Goal: Task Accomplishment & Management: Complete application form

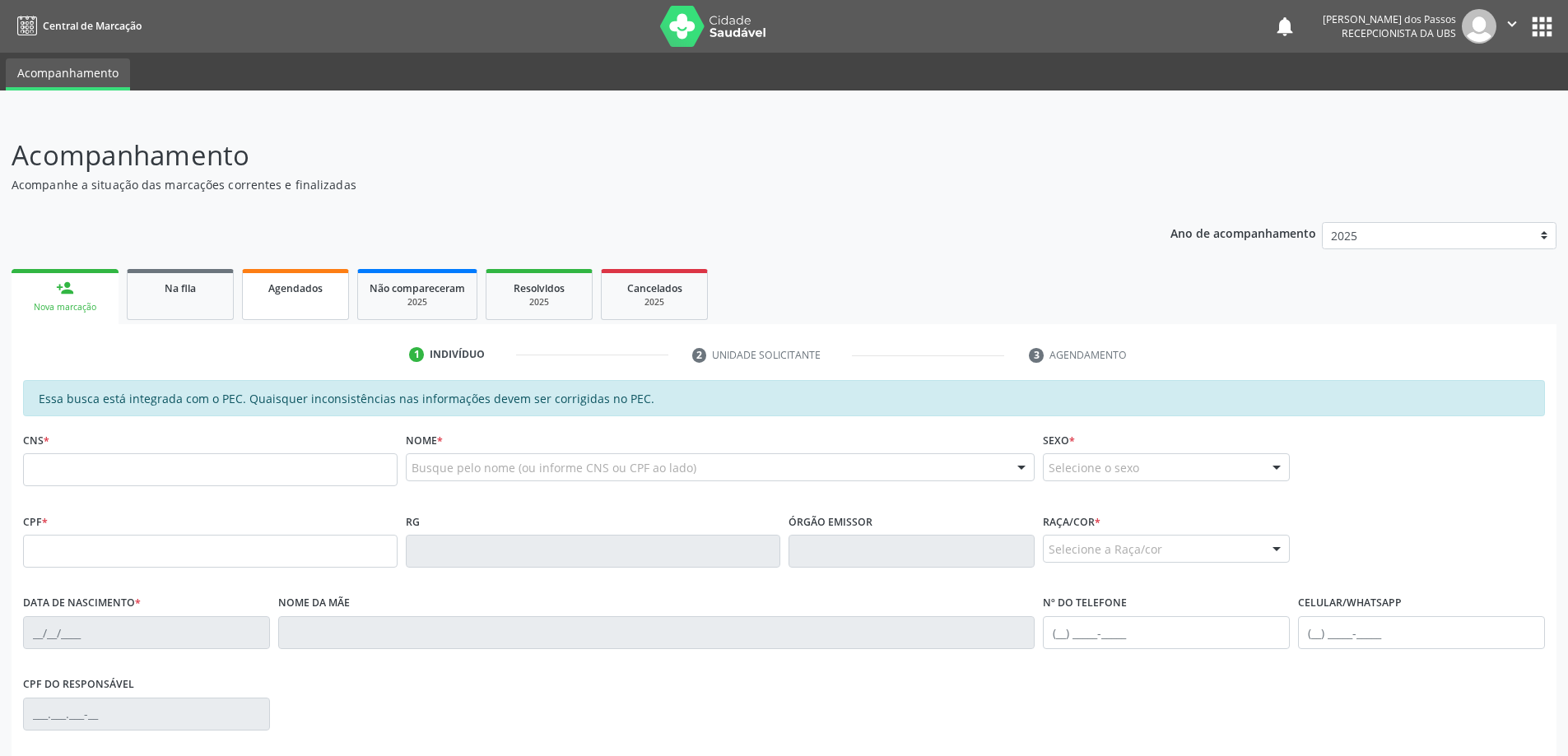
click at [290, 293] on span "Agendados" at bounding box center [296, 288] width 54 height 14
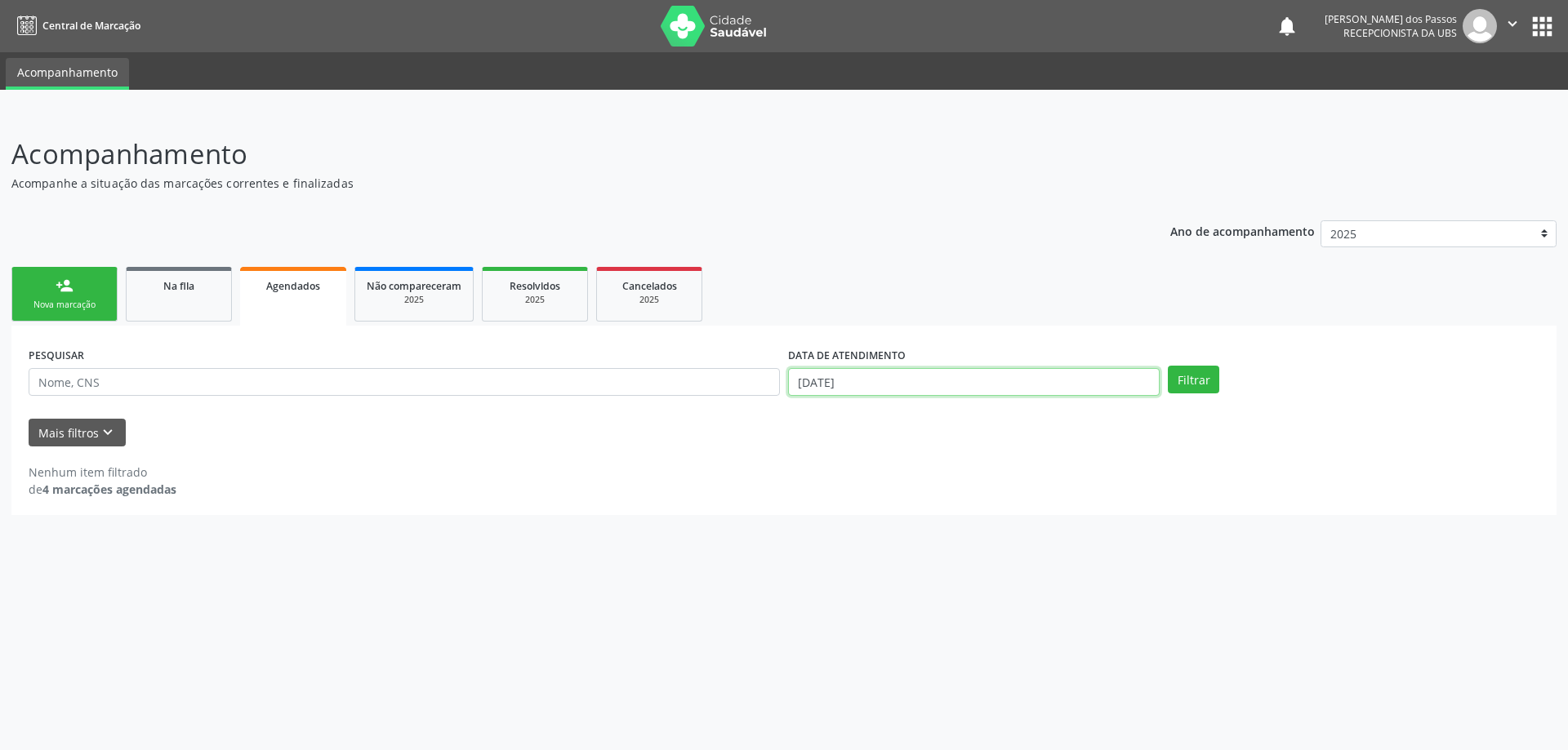
click at [833, 385] on input "[DATE]" at bounding box center [974, 381] width 371 height 28
click at [980, 469] on span "1" at bounding box center [980, 465] width 32 height 32
type input "[DATE]"
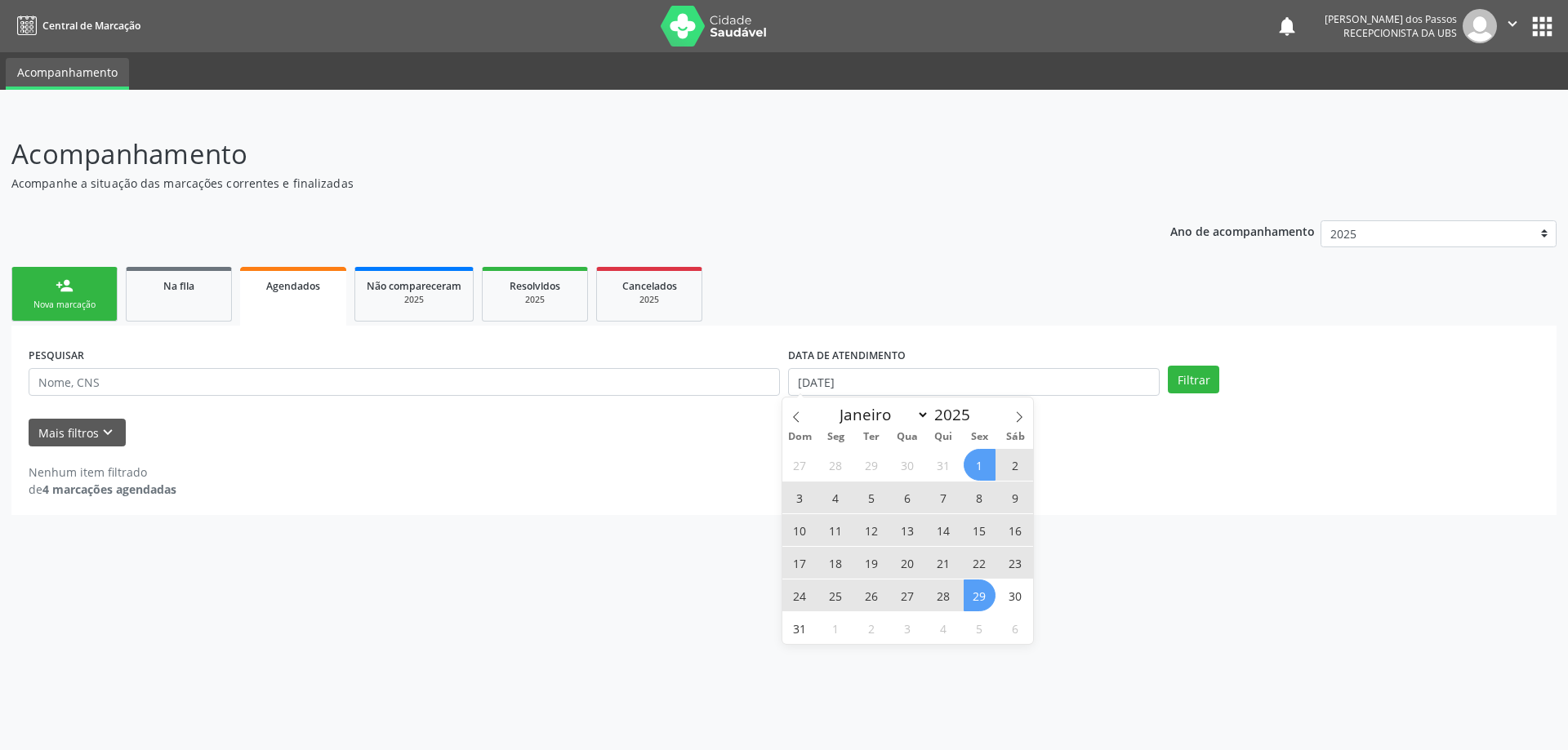
click at [982, 600] on span "29" at bounding box center [980, 596] width 32 height 32
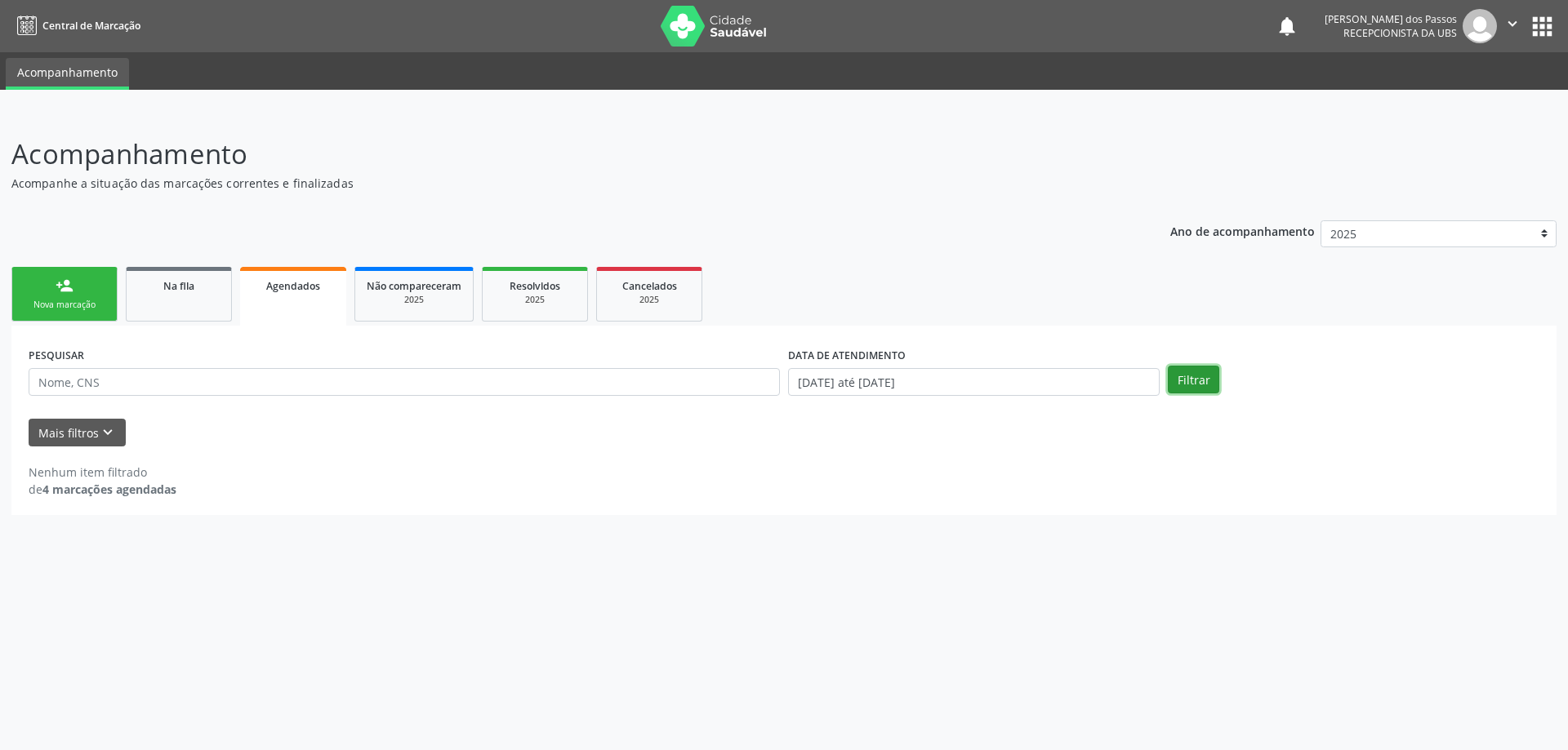
click at [1191, 375] on button "Filtrar" at bounding box center [1193, 379] width 51 height 28
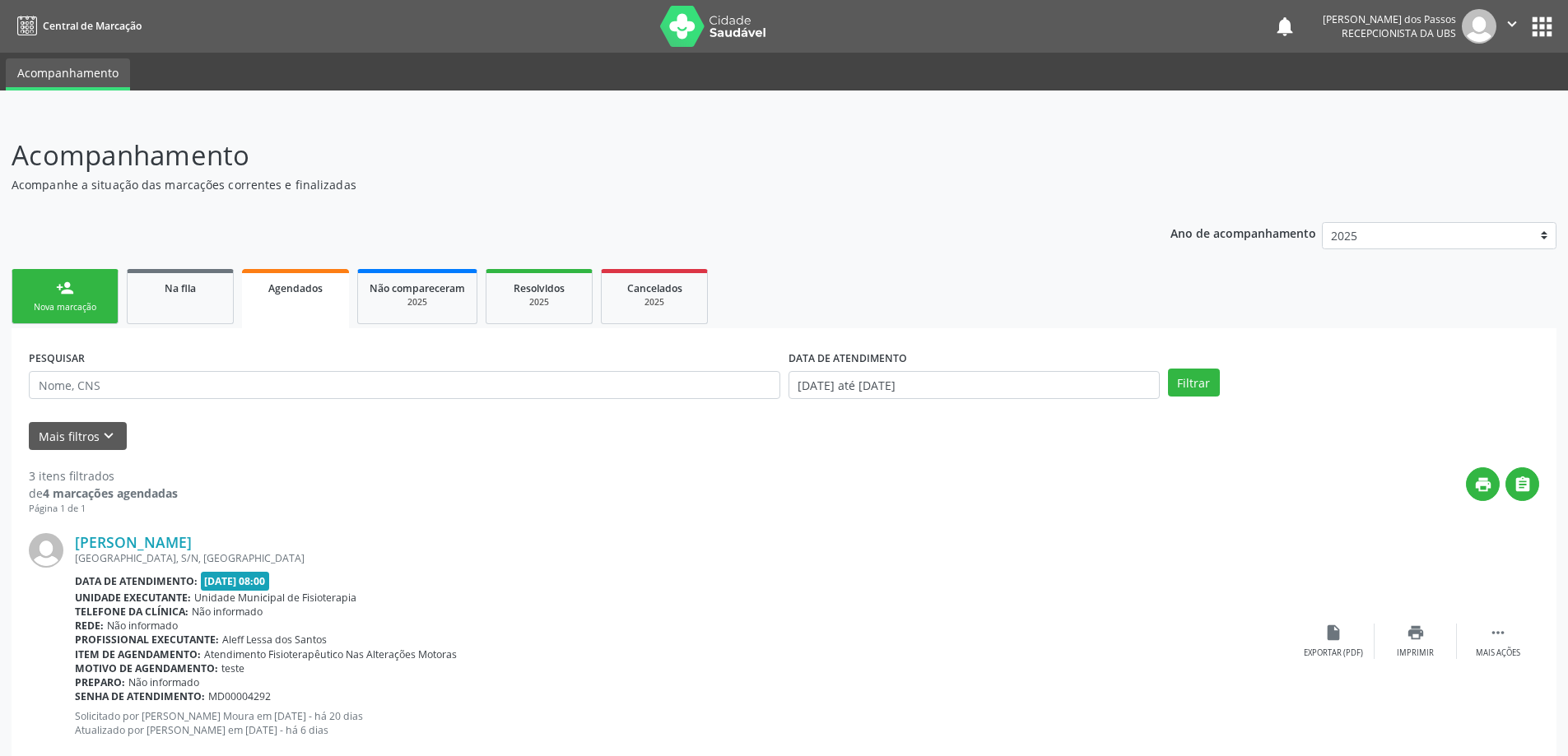
click at [90, 303] on div "Nova marcação" at bounding box center [64, 307] width 82 height 13
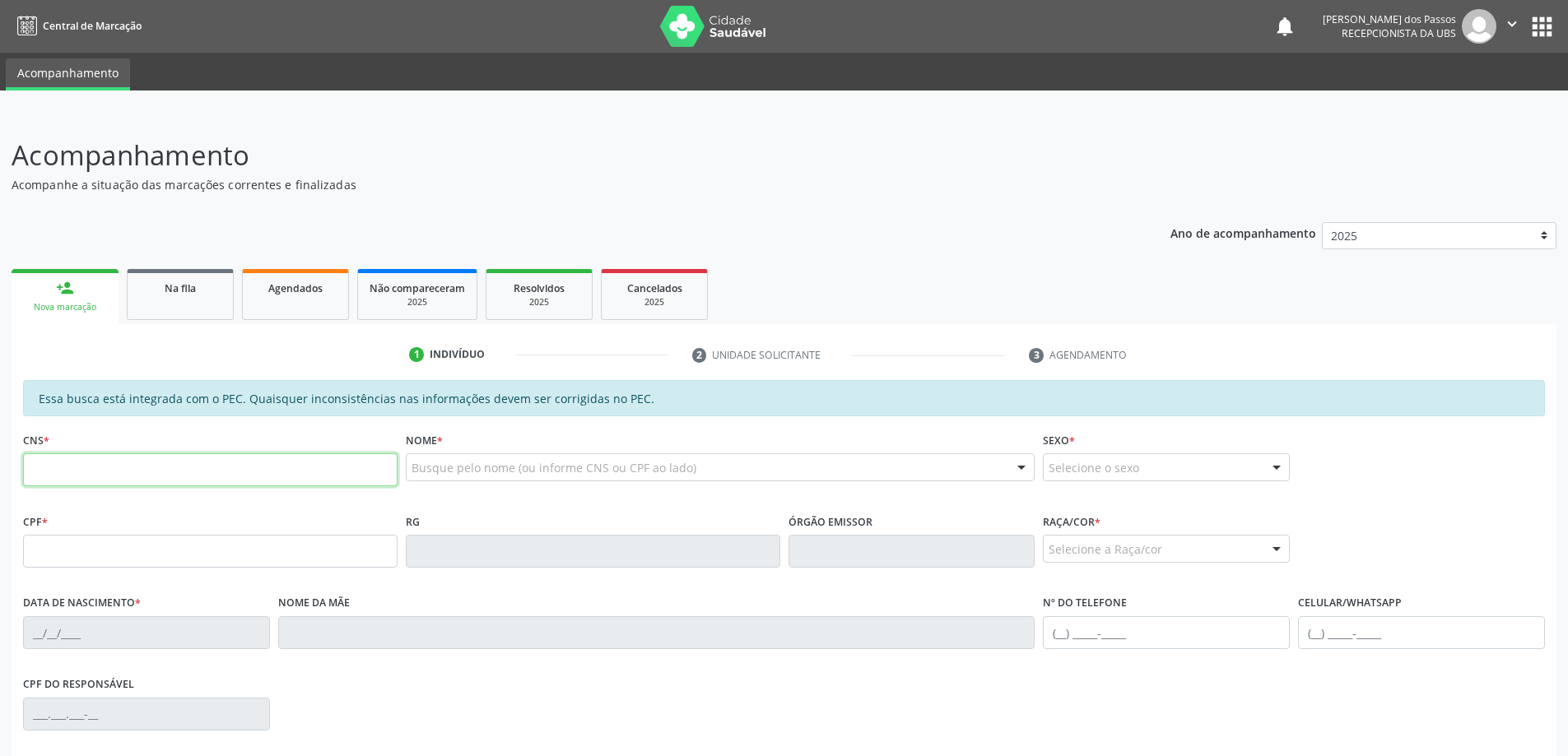
click at [60, 473] on input "text" at bounding box center [210, 470] width 374 height 33
type input "70"
click at [287, 293] on span "Agendados" at bounding box center [296, 288] width 54 height 14
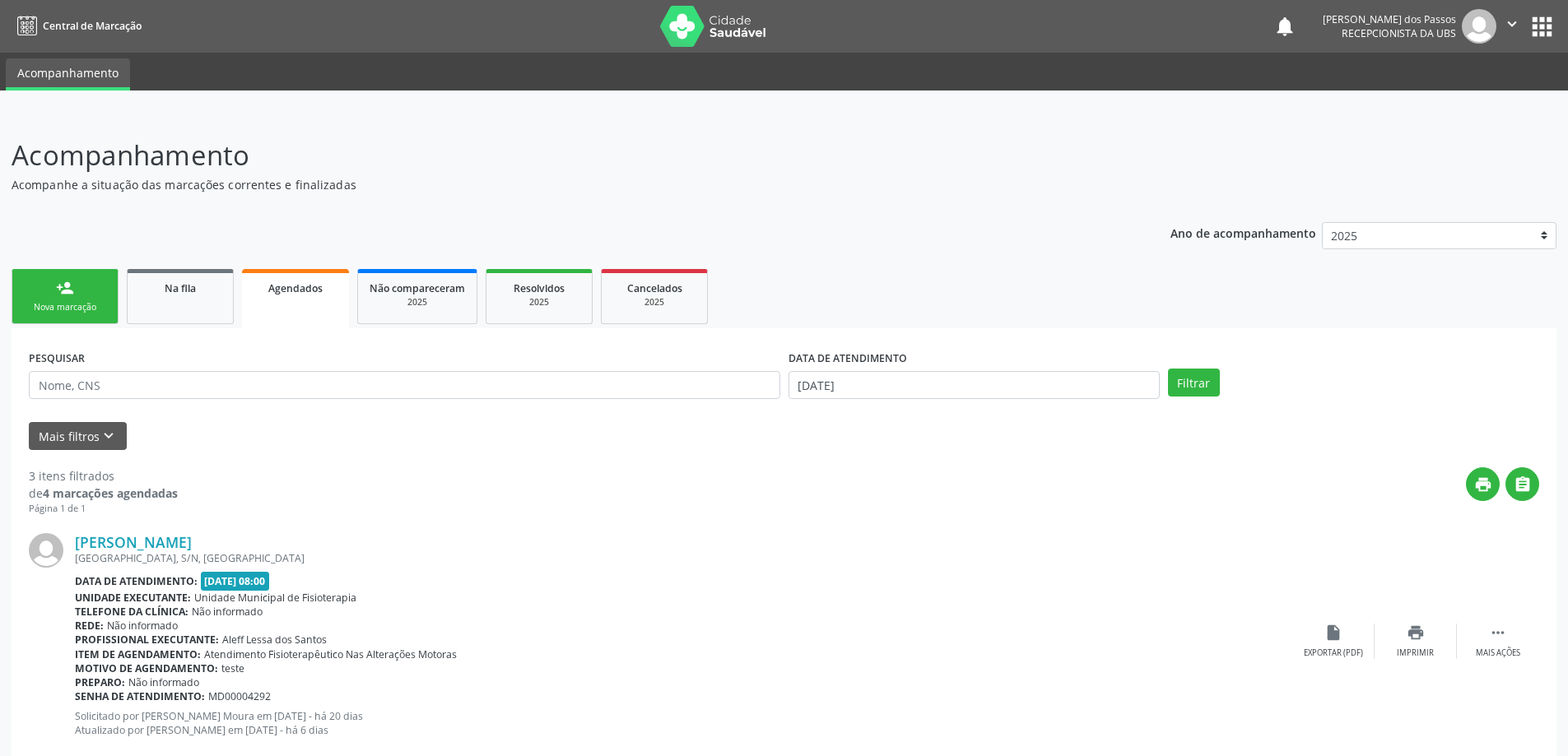
click at [242, 269] on link "Agendados" at bounding box center [295, 299] width 107 height 59
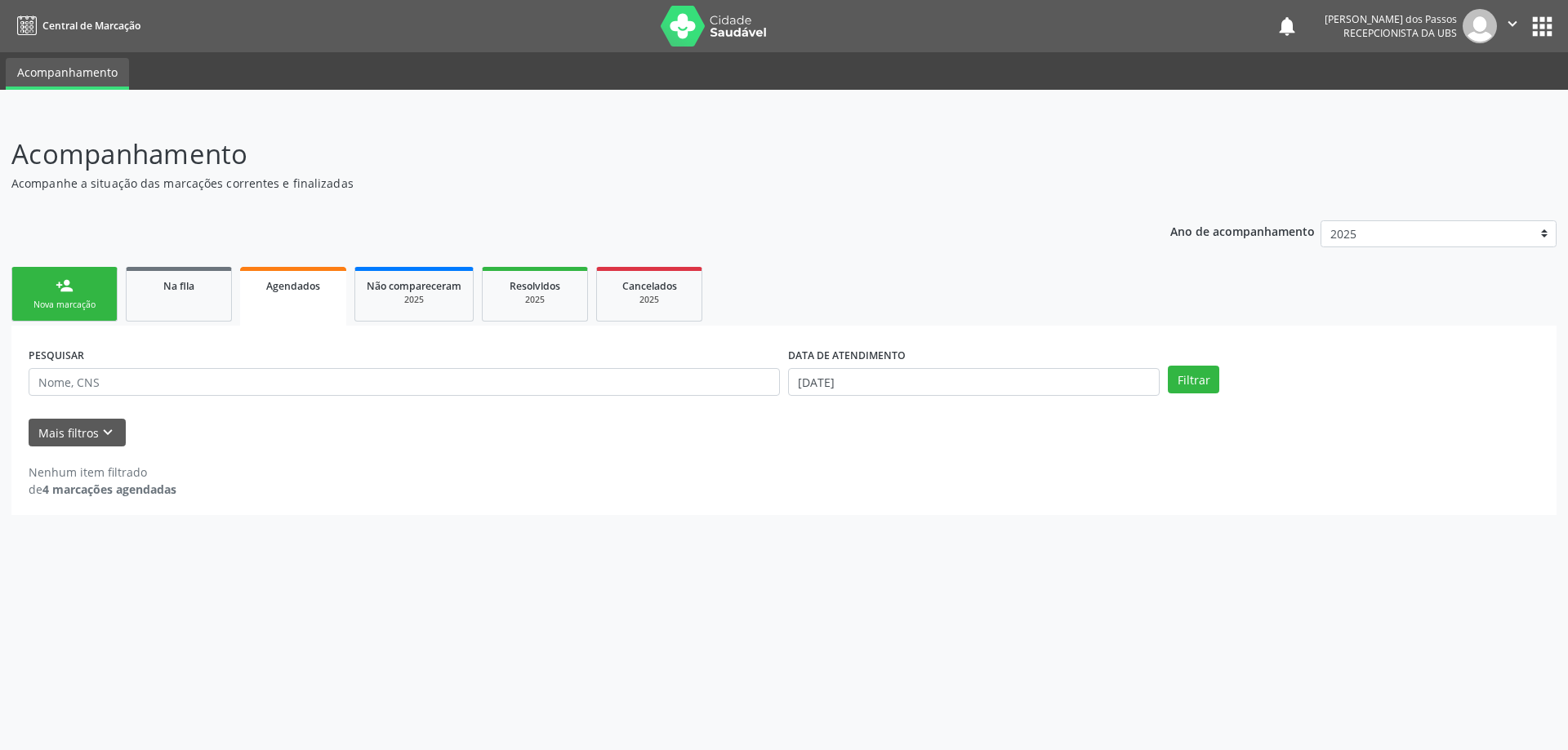
click at [285, 287] on span "Agendados" at bounding box center [293, 286] width 54 height 14
click at [283, 287] on span "Agendados" at bounding box center [293, 286] width 54 height 14
click at [839, 385] on input "[DATE]" at bounding box center [974, 381] width 371 height 28
click at [982, 464] on span "1" at bounding box center [980, 465] width 32 height 32
type input "[DATE]"
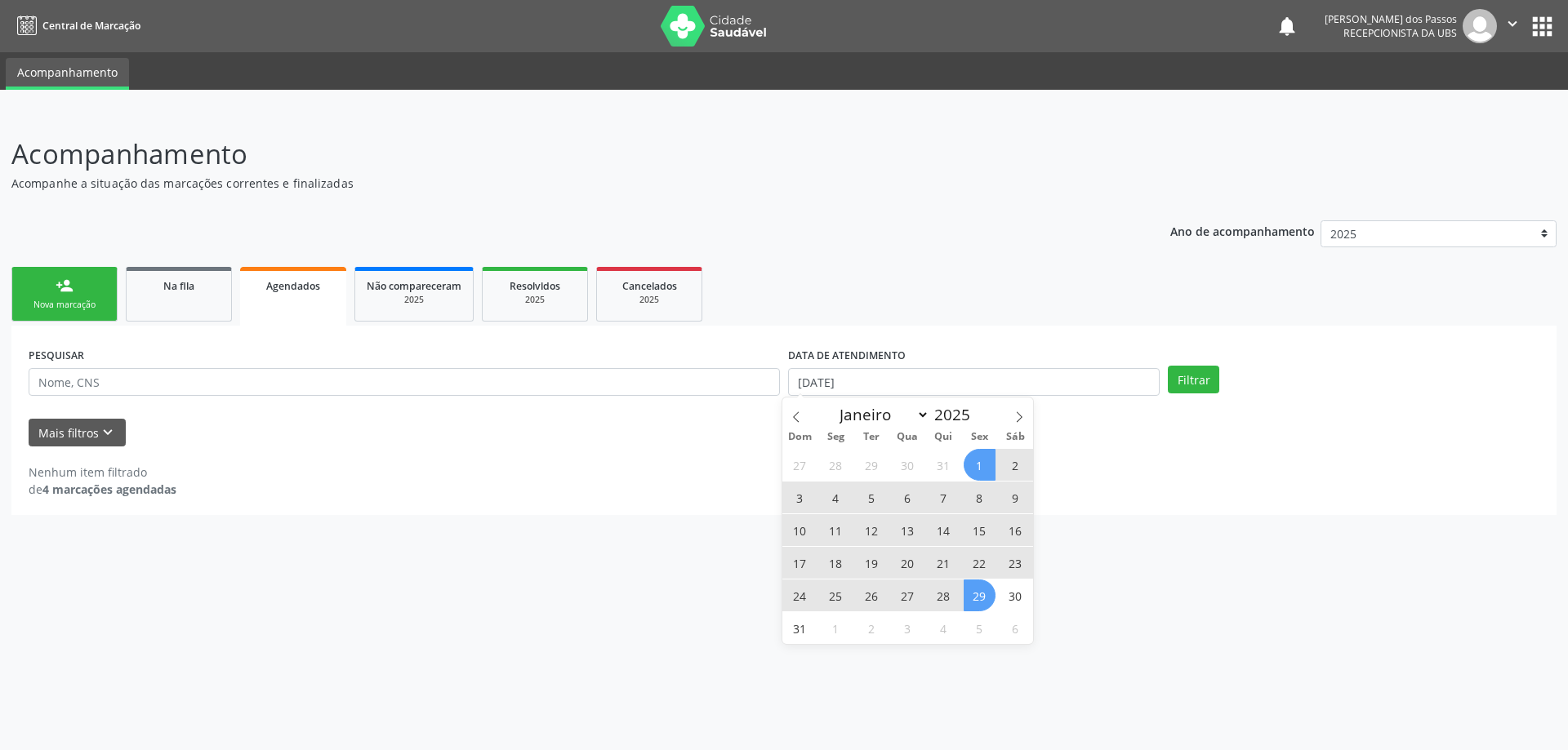
click at [979, 599] on span "29" at bounding box center [980, 596] width 32 height 32
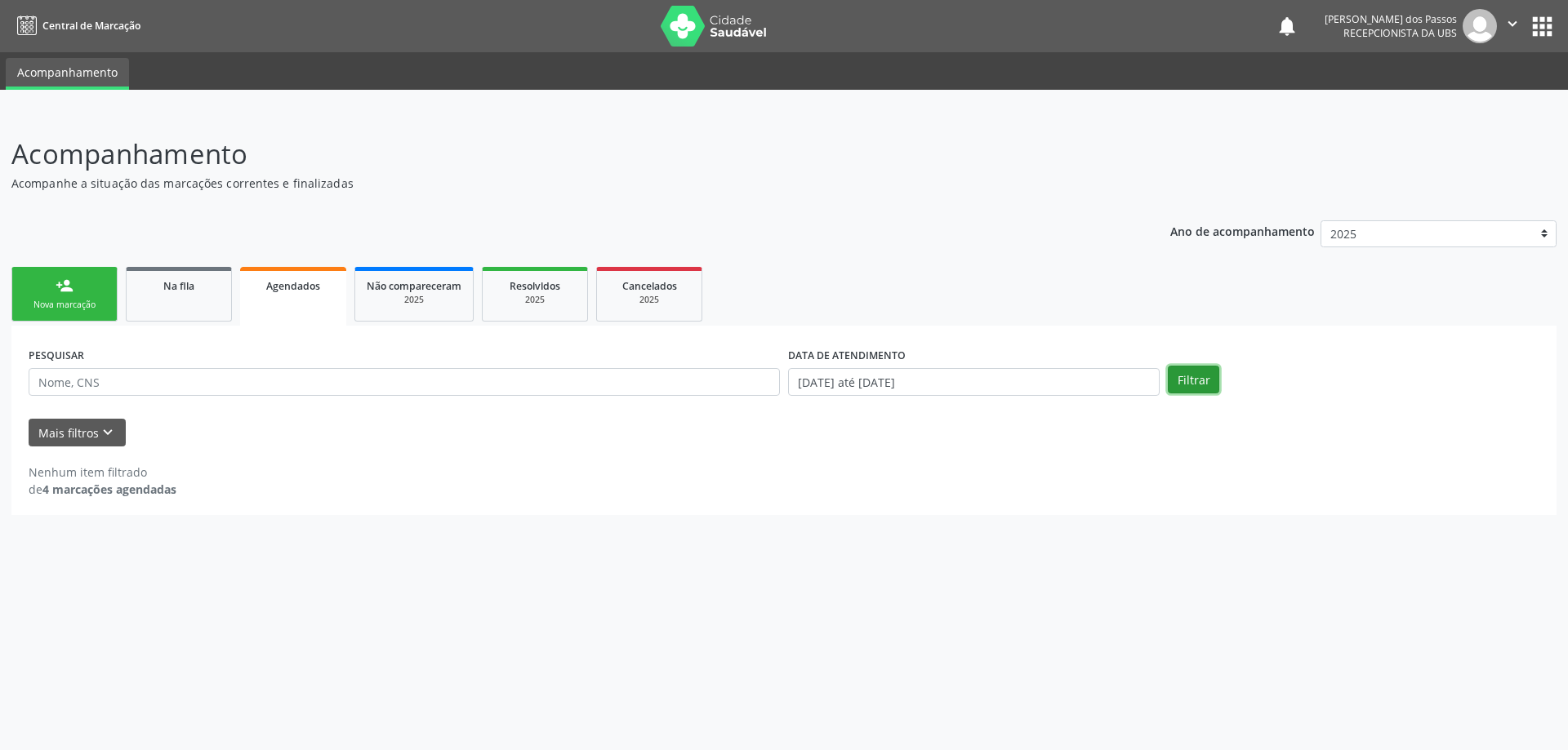
click at [1191, 390] on button "Filtrar" at bounding box center [1193, 379] width 51 height 28
